Goal: Information Seeking & Learning: Understand process/instructions

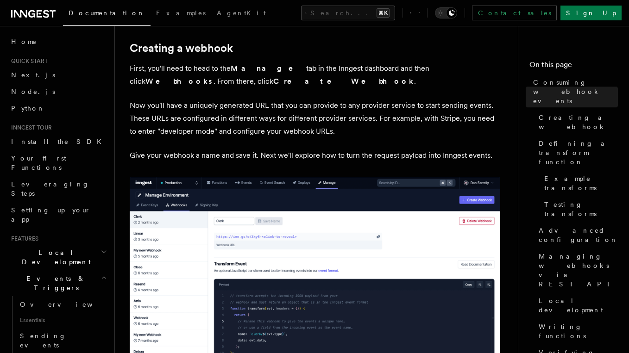
scroll to position [266, 0]
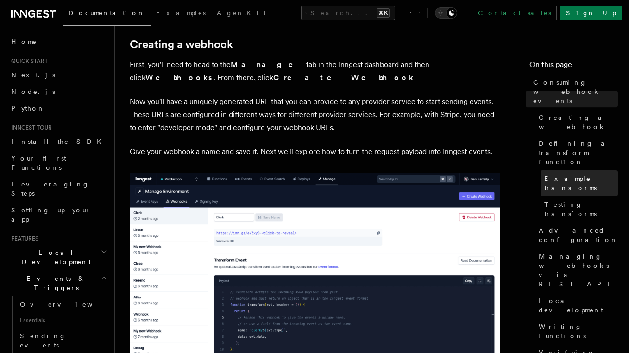
click at [577, 170] on link "Example transforms" at bounding box center [578, 183] width 77 height 26
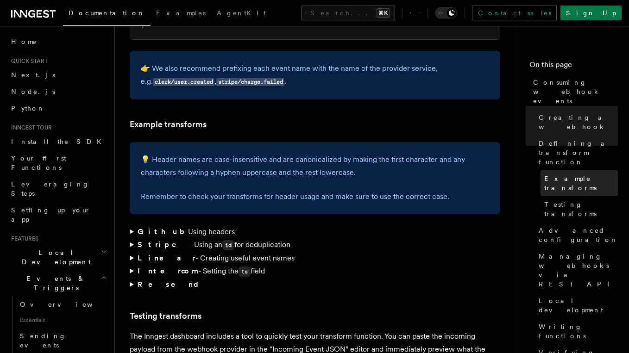
scroll to position [1368, 0]
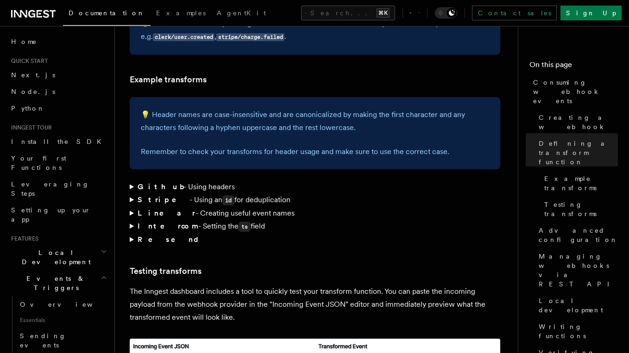
click at [134, 194] on summary "Stripe - Using an id for deduplication" at bounding box center [315, 200] width 370 height 13
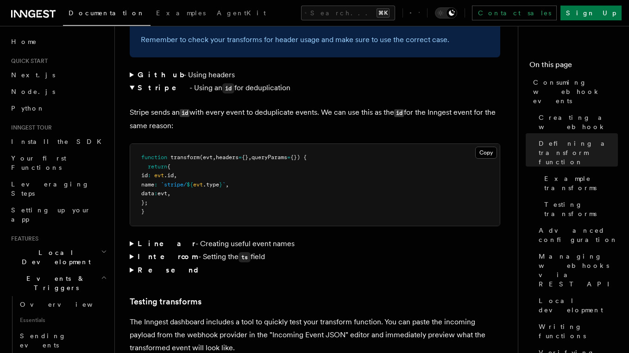
scroll to position [1481, 0]
click at [182, 237] on summary "Linear - Creating useful event names" at bounding box center [315, 243] width 370 height 13
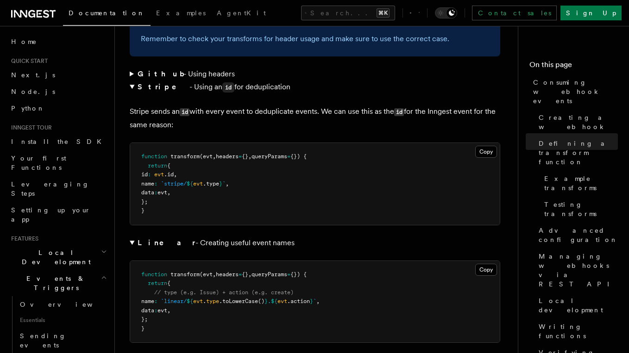
click at [156, 239] on strong "Linear" at bounding box center [167, 243] width 58 height 9
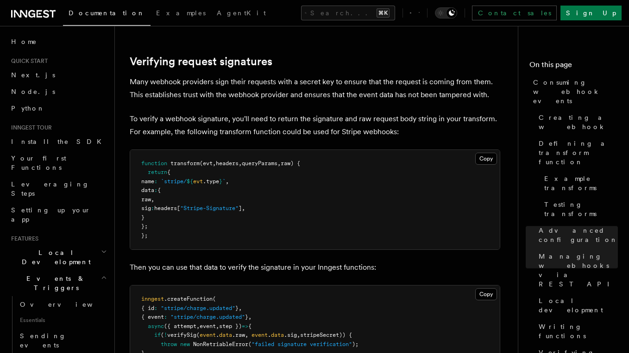
scroll to position [2863, 0]
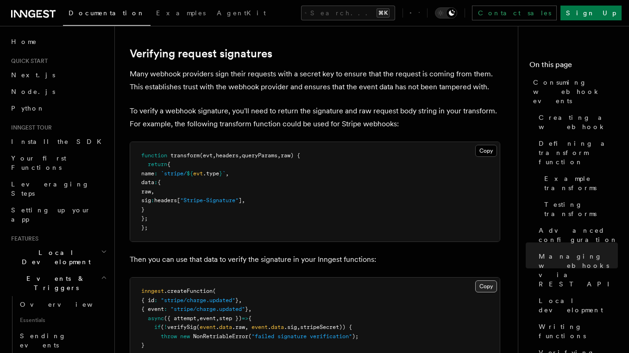
click at [477, 281] on button "Copy Copied" at bounding box center [486, 287] width 22 height 12
click at [476, 145] on button "Copy Copied" at bounding box center [486, 151] width 22 height 12
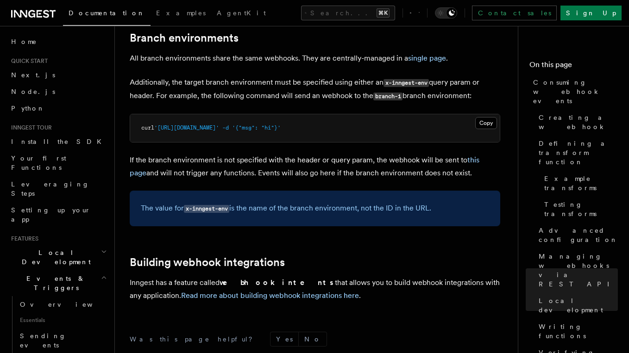
scroll to position [3269, 0]
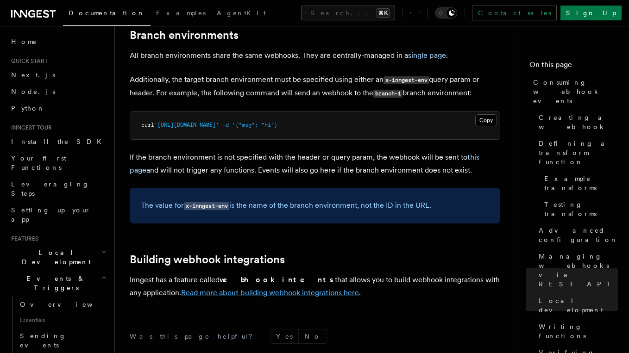
click at [267, 289] on link "Read more about building webhook integrations here" at bounding box center [270, 293] width 178 height 9
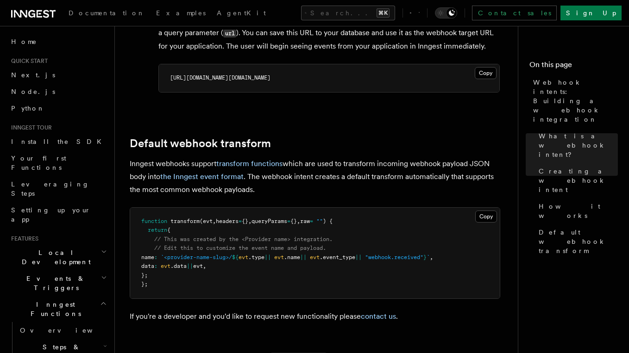
scroll to position [1088, 0]
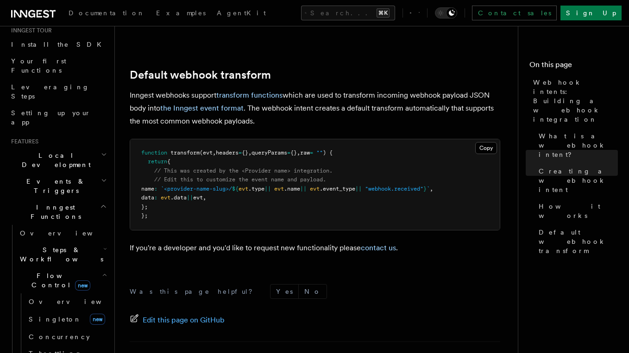
scroll to position [96, 0]
click at [70, 311] on link "[PERSON_NAME] new" at bounding box center [67, 320] width 84 height 19
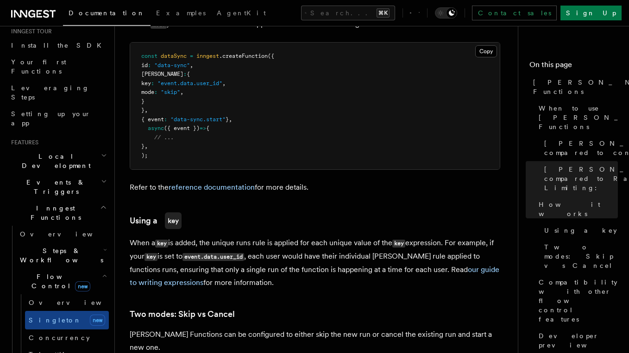
scroll to position [836, 0]
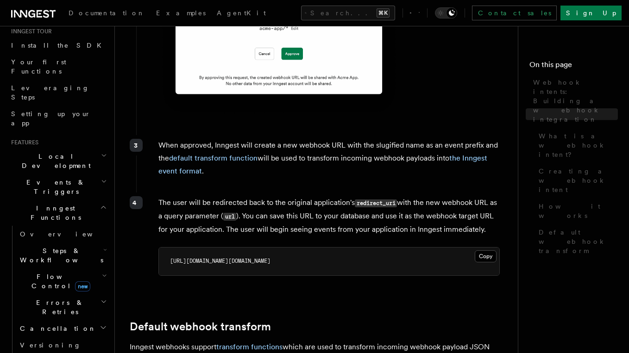
scroll to position [1088, 0]
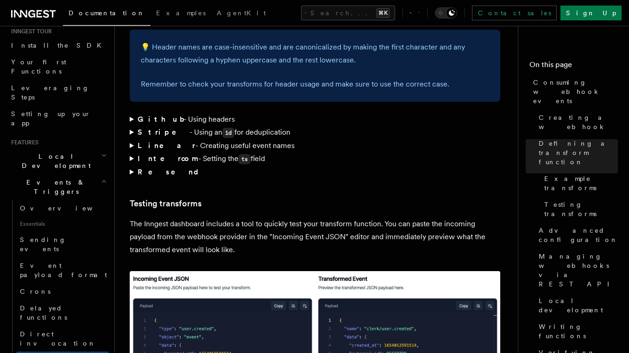
scroll to position [1368, 0]
